Goal: Information Seeking & Learning: Find specific fact

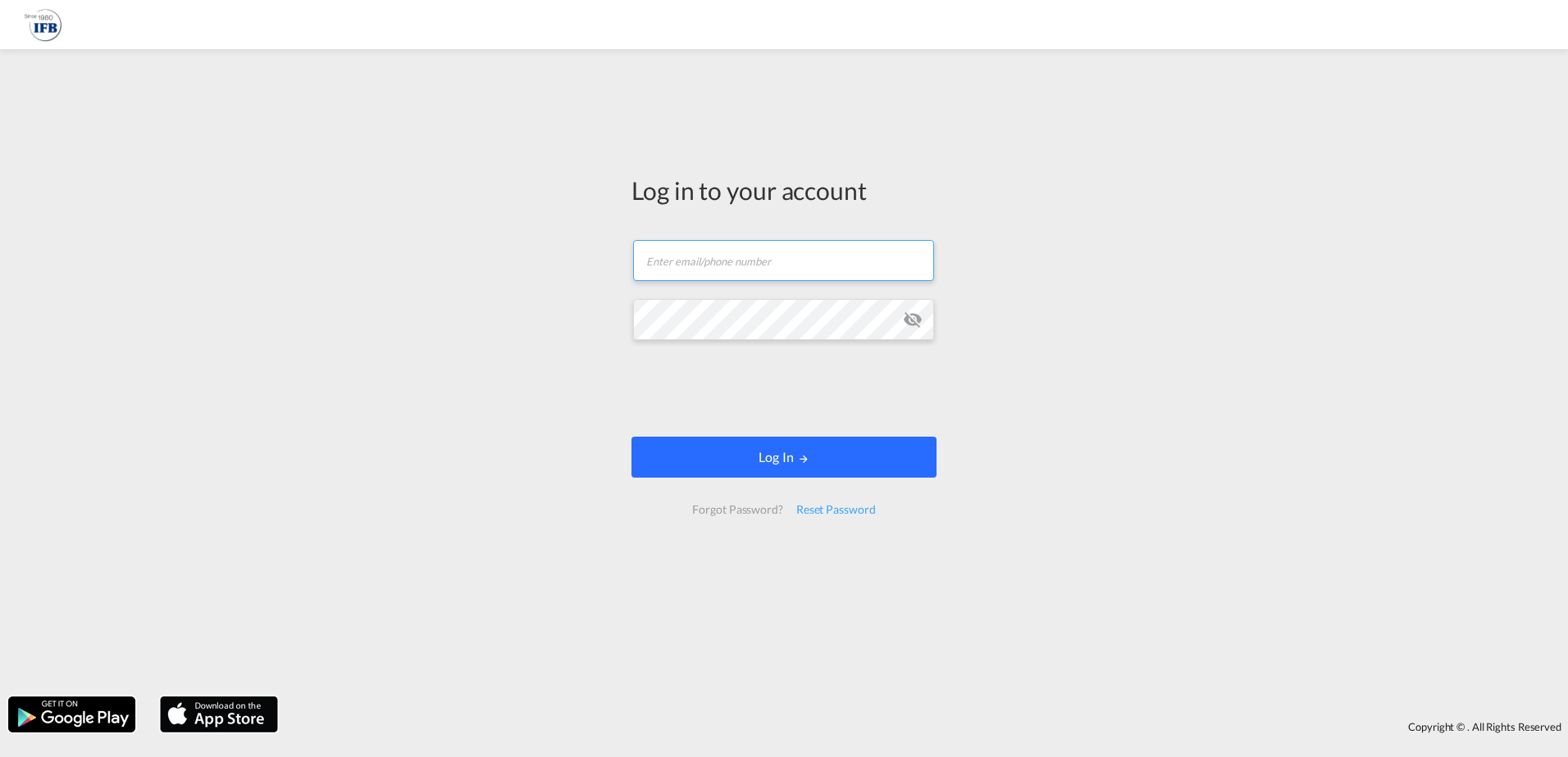
type input "[PERSON_NAME][EMAIL_ADDRESS][DOMAIN_NAME]"
click at [716, 452] on button "Log In" at bounding box center [784, 458] width 305 height 41
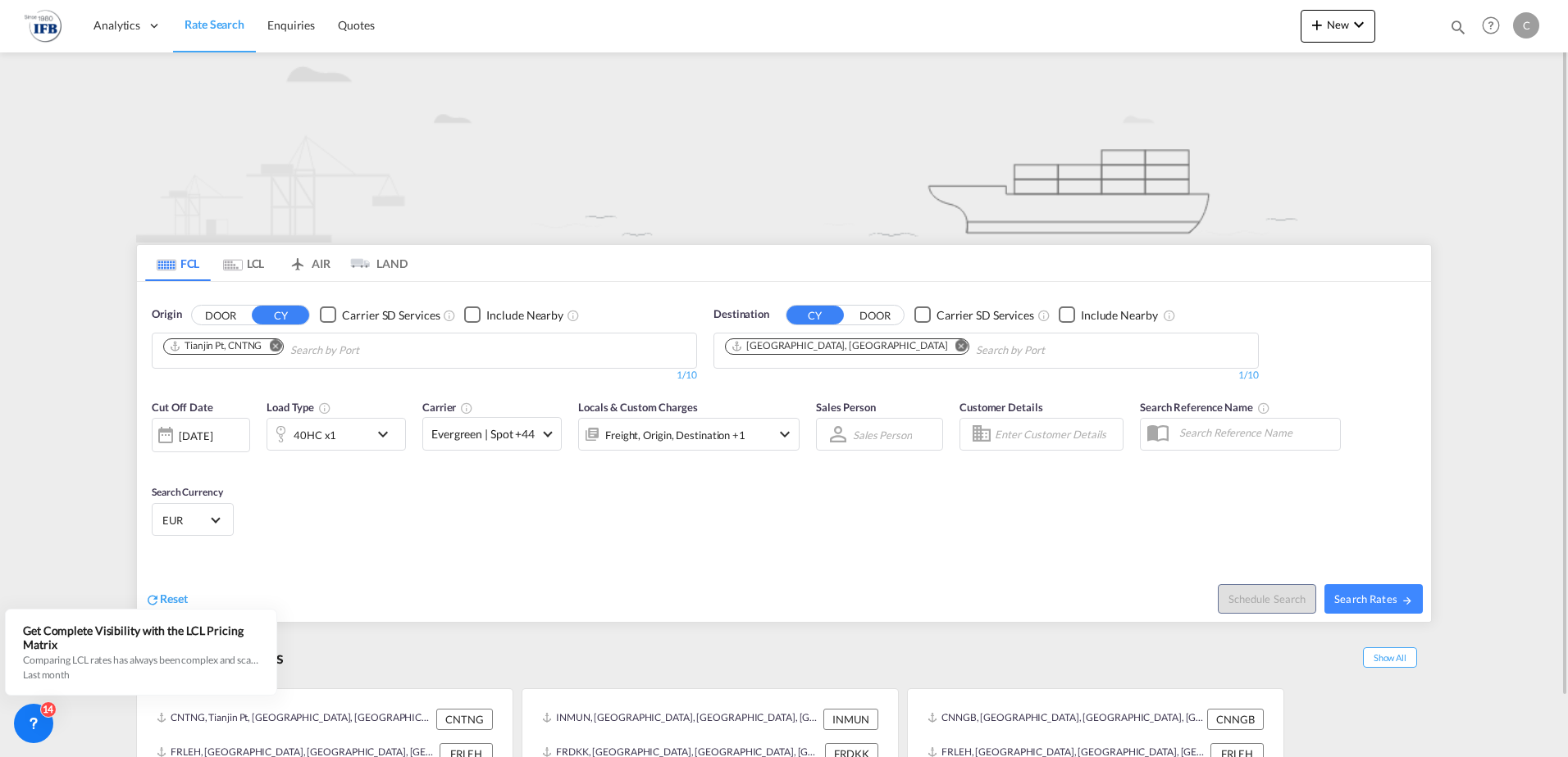
click at [278, 343] on md-icon "Remove" at bounding box center [275, 345] width 13 height 13
type input "S"
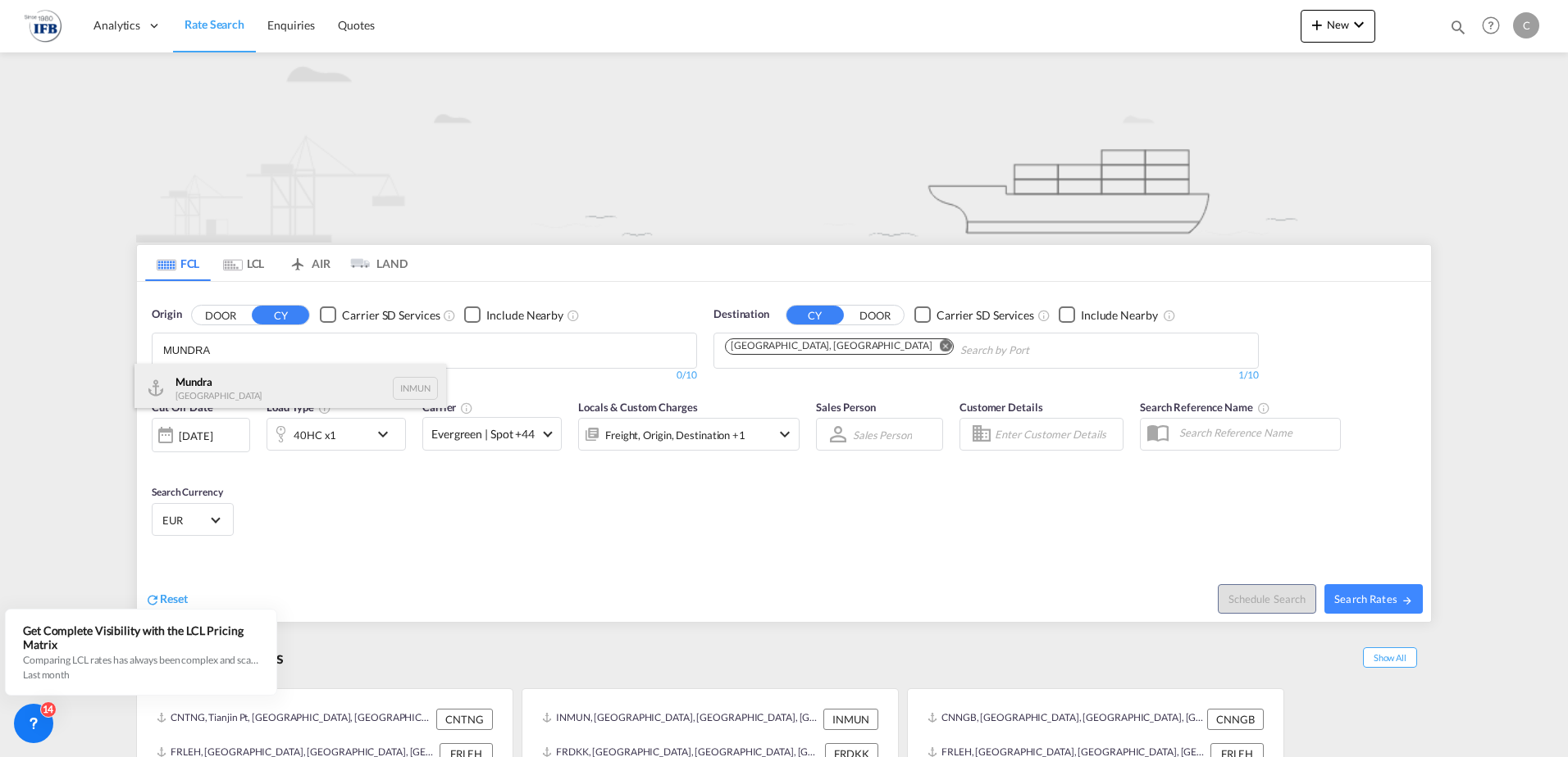
type input "MUNDRA"
click at [223, 384] on div "Mundra India INMUN" at bounding box center [290, 388] width 311 height 49
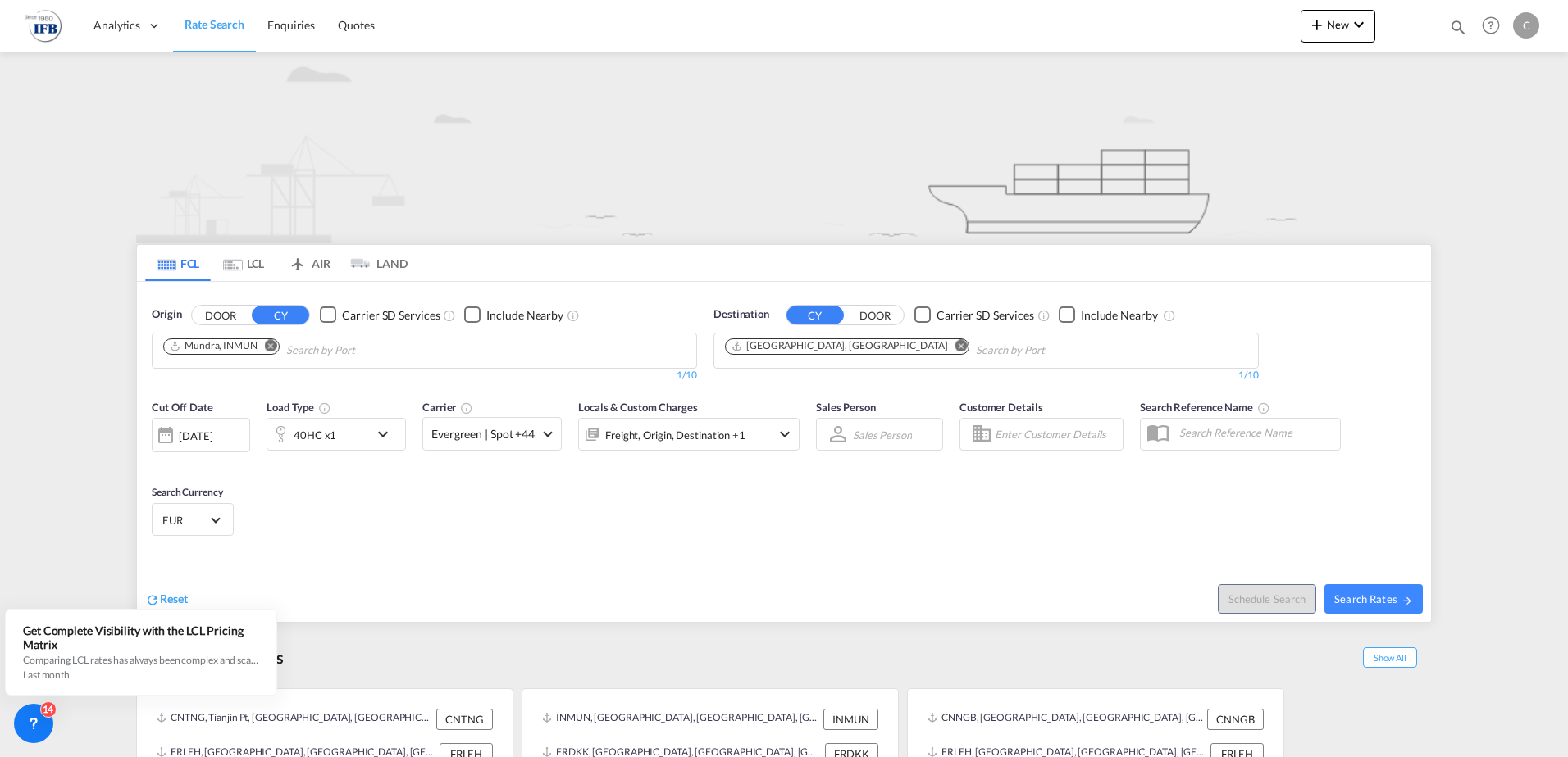
click at [955, 343] on md-icon "Remove" at bounding box center [962, 345] width 13 height 13
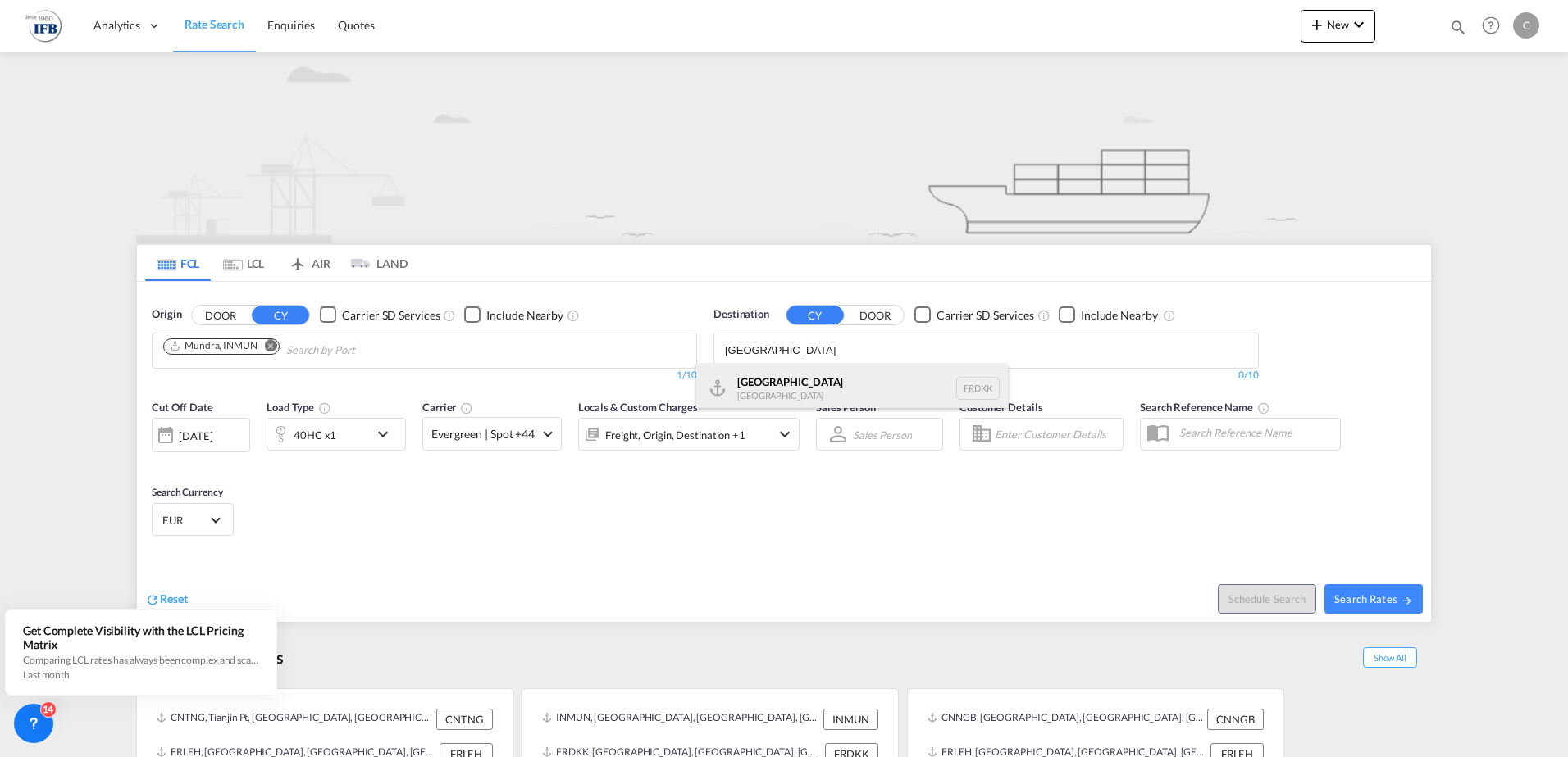
type input "[GEOGRAPHIC_DATA]"
click at [767, 391] on div "Dunkerque [GEOGRAPHIC_DATA] FRDKK" at bounding box center [852, 388] width 311 height 49
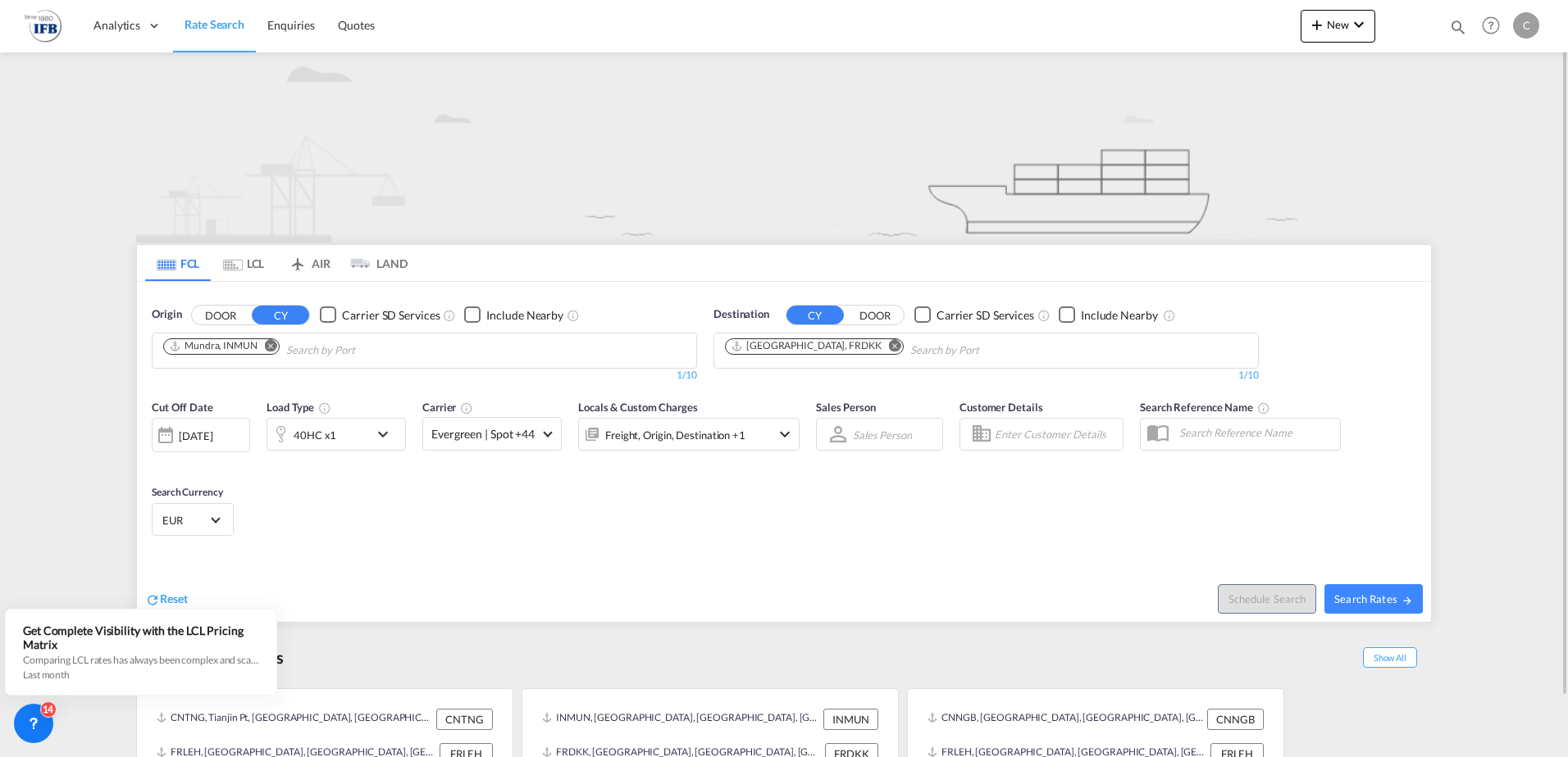
click at [198, 432] on div "[DATE]" at bounding box center [195, 436] width 33 height 14
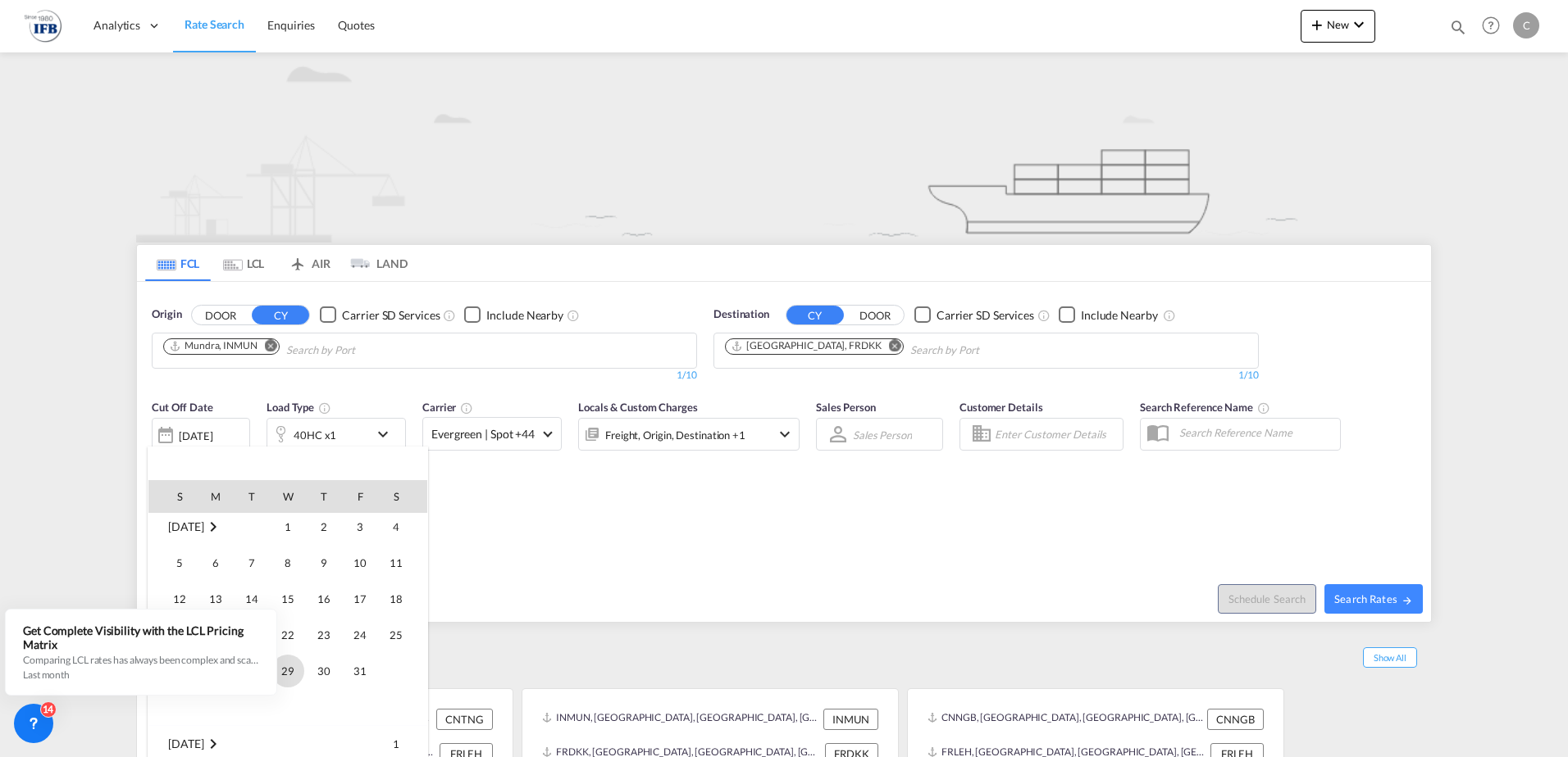
scroll to position [897, 0]
click at [181, 543] on span "5" at bounding box center [179, 539] width 32 height 32
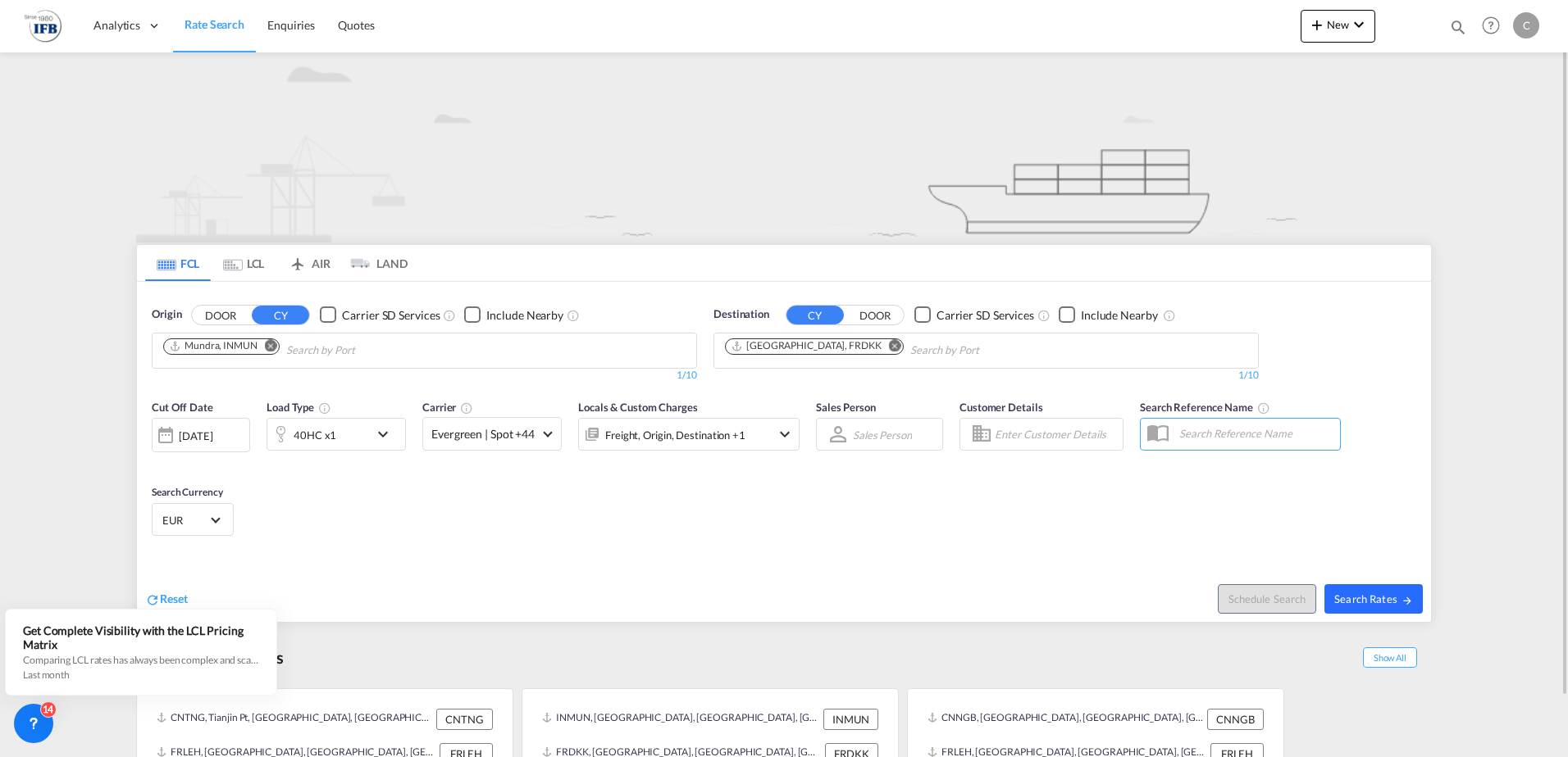
click at [1367, 603] on span "Search Rates" at bounding box center [1374, 599] width 79 height 13
type input "INMUN to FRDKK / [DATE]"
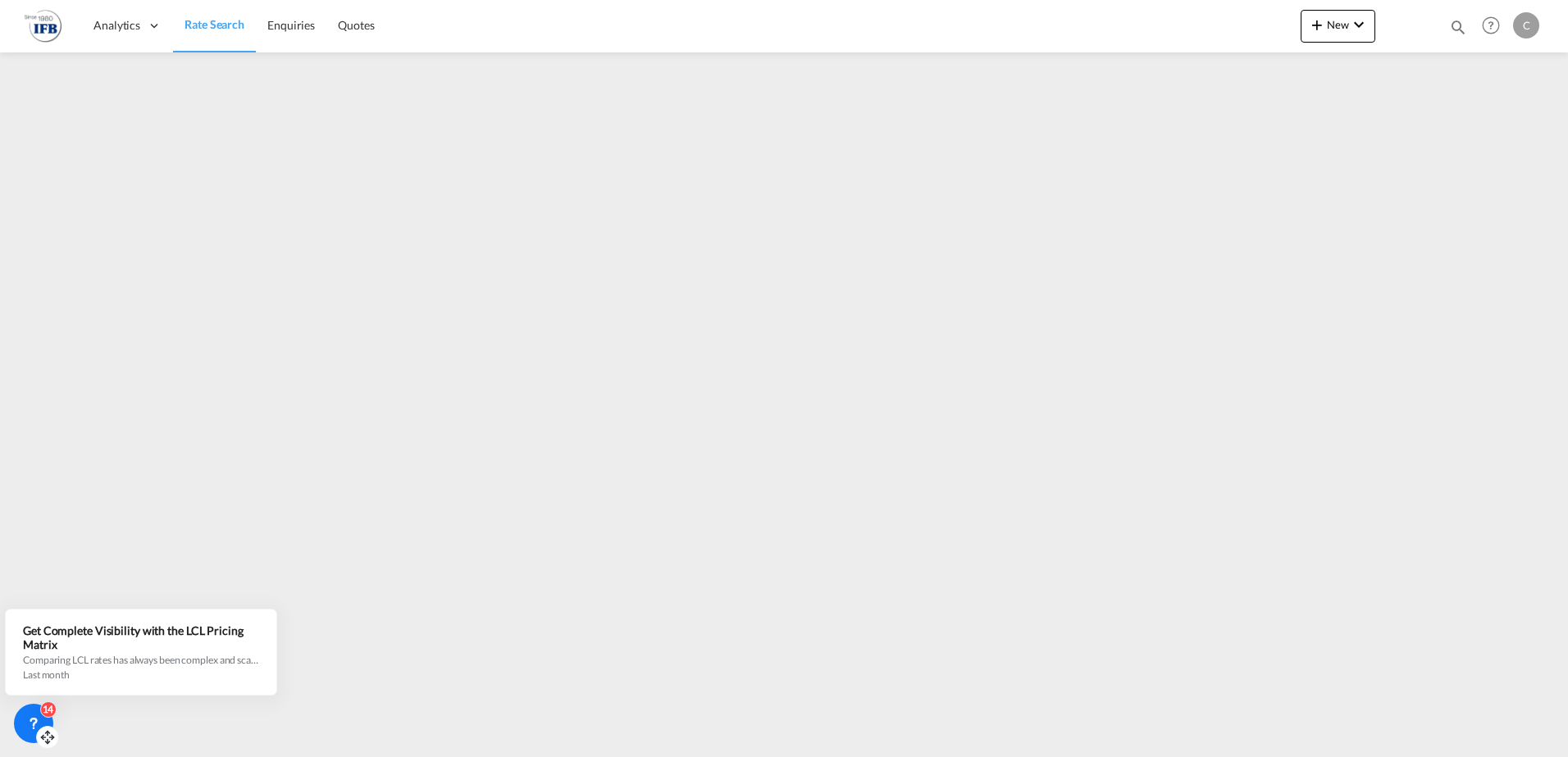
click at [29, 717] on icon at bounding box center [33, 724] width 16 height 16
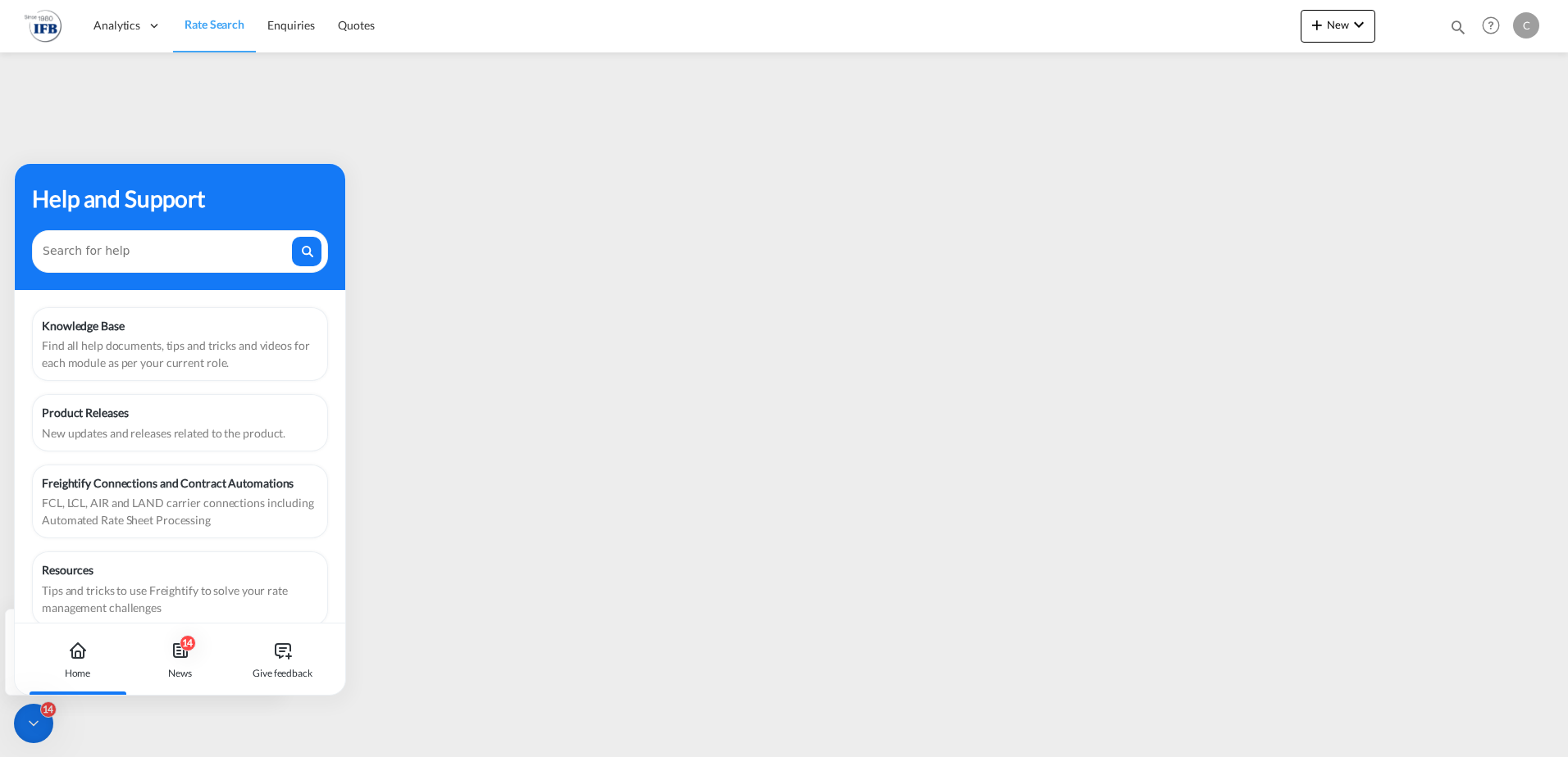
click at [30, 718] on icon at bounding box center [33, 724] width 16 height 16
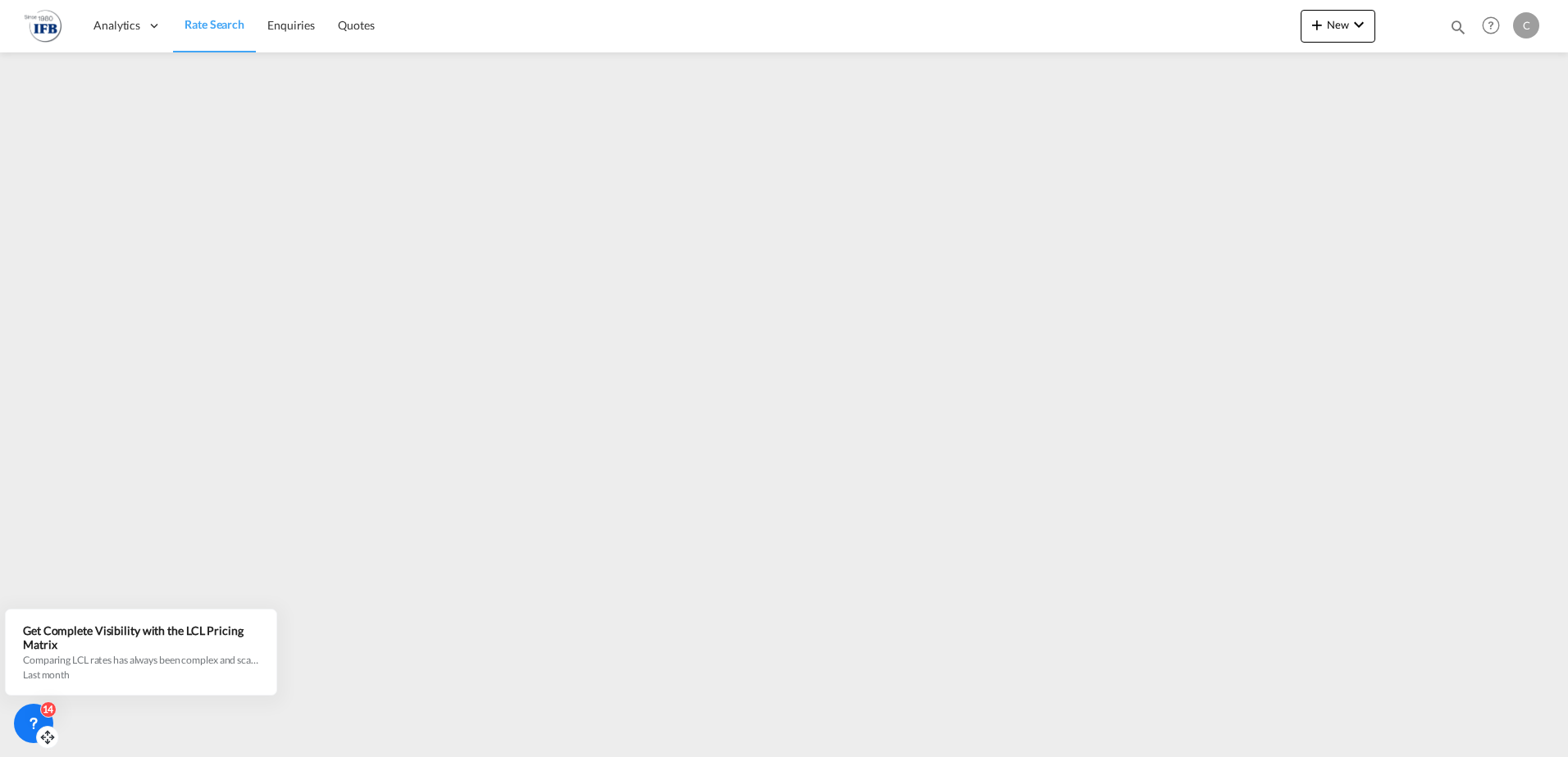
click at [49, 741] on icon at bounding box center [48, 737] width 16 height 16
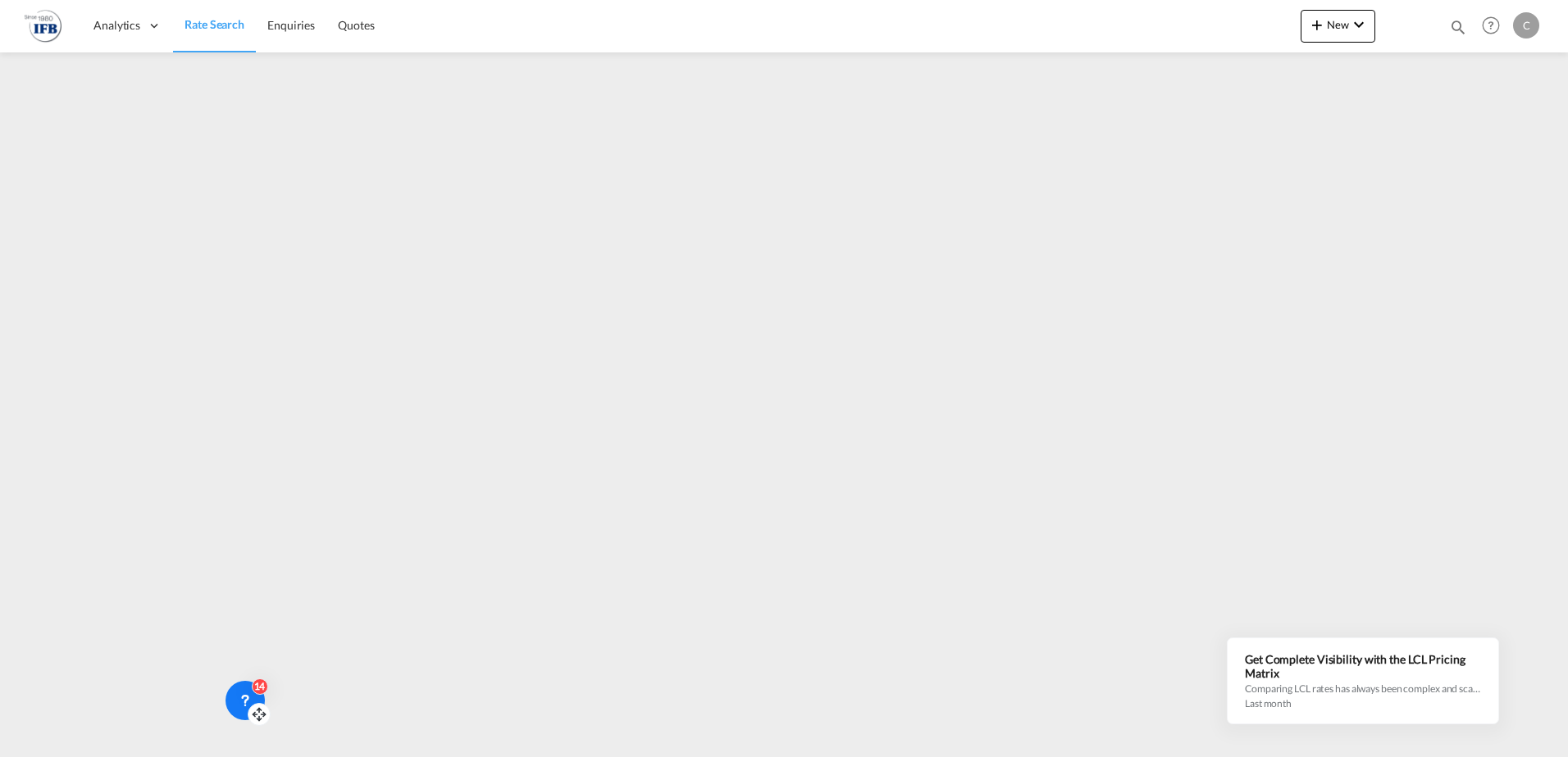
drag, startPoint x: 1024, startPoint y: 585, endPoint x: 261, endPoint y: 717, distance: 774.3
click at [261, 717] on icon at bounding box center [259, 715] width 16 height 16
drag, startPoint x: 255, startPoint y: 708, endPoint x: 30, endPoint y: 735, distance: 226.6
click at [30, 735] on div "14" at bounding box center [28, 727] width 40 height 40
